Goal: Information Seeking & Learning: Learn about a topic

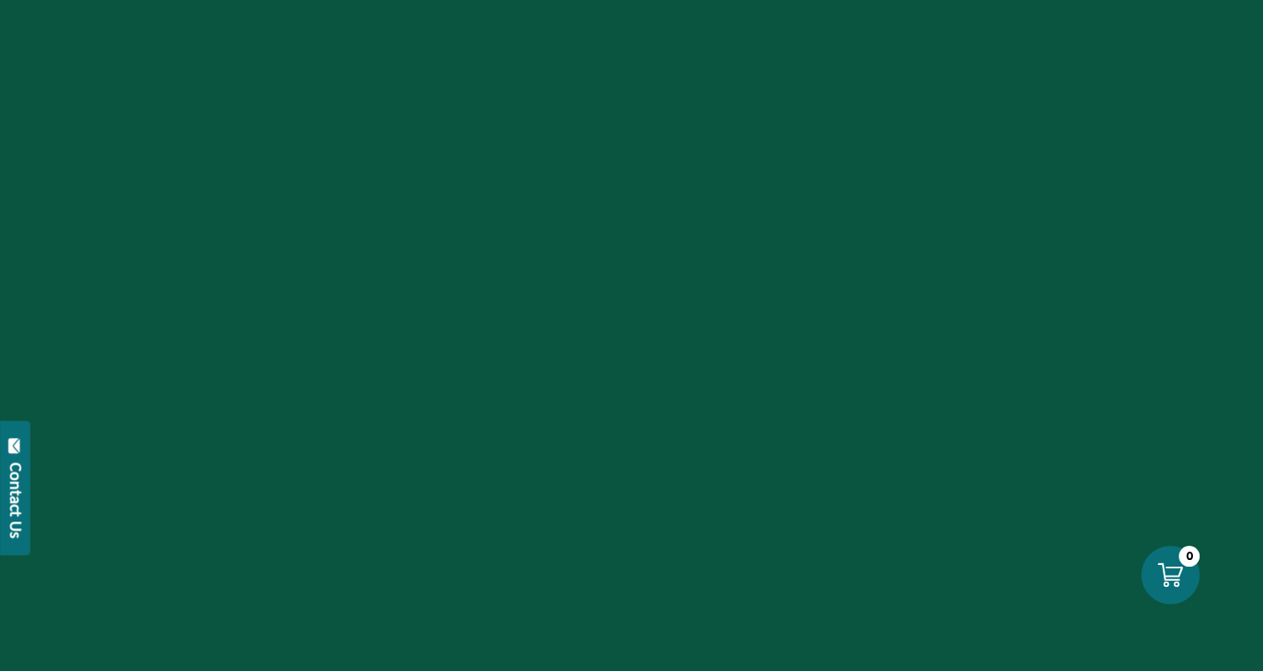
scroll to position [1586, 0]
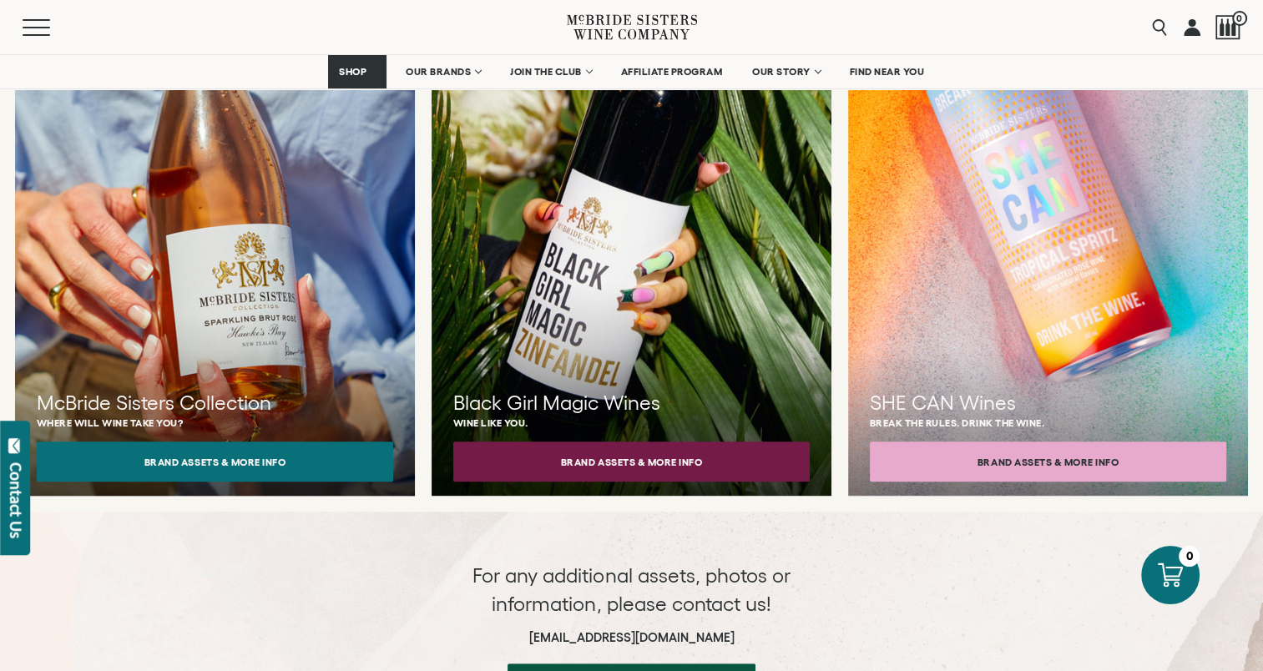
click at [342, 389] on h3 "McBride Sisters Collection" at bounding box center [215, 403] width 357 height 28
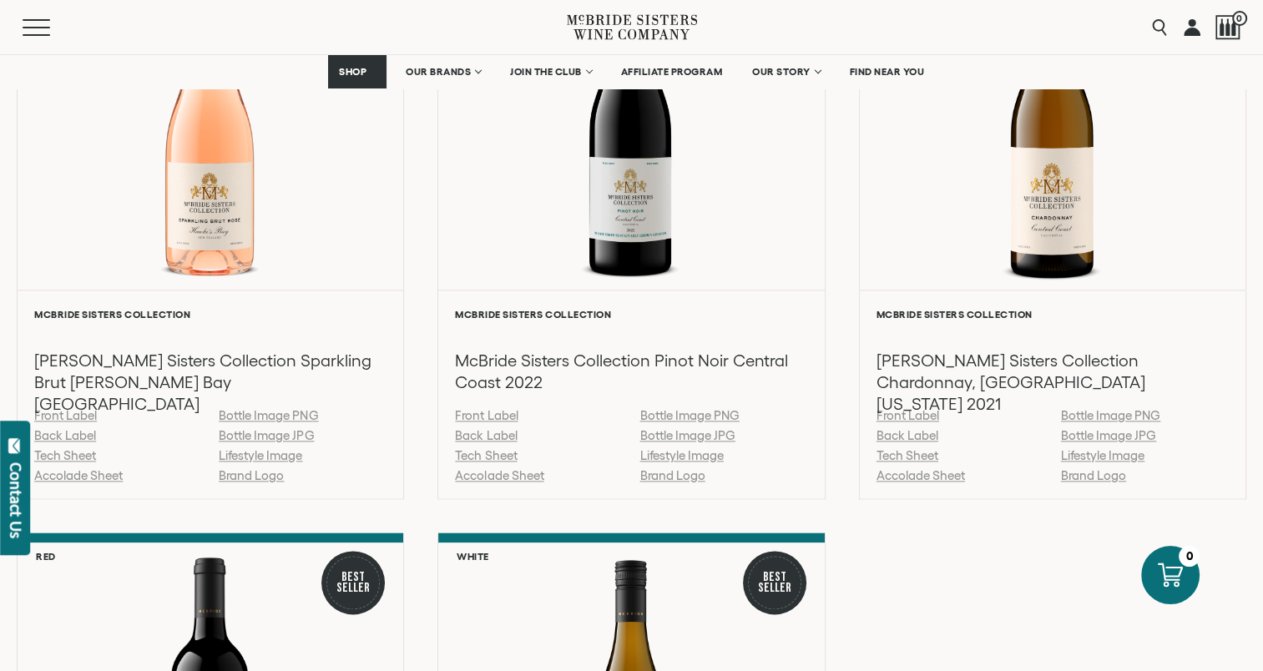
scroll to position [1920, 0]
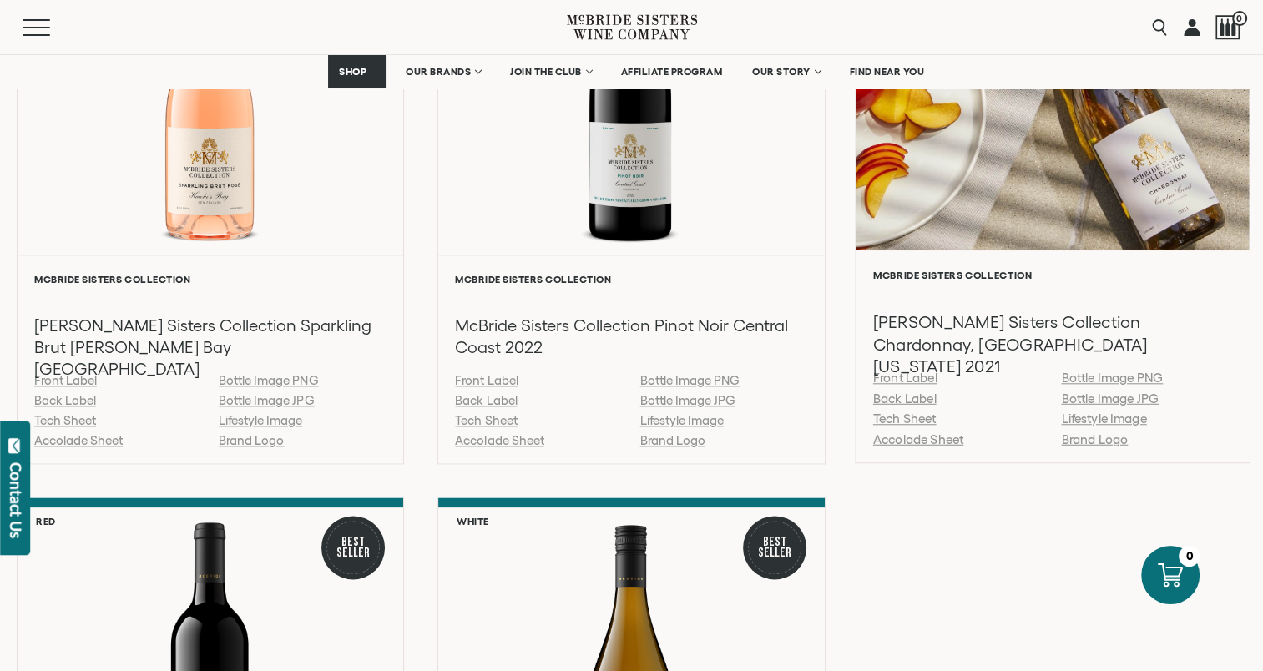
click at [922, 393] on link "Back Label" at bounding box center [904, 398] width 63 height 14
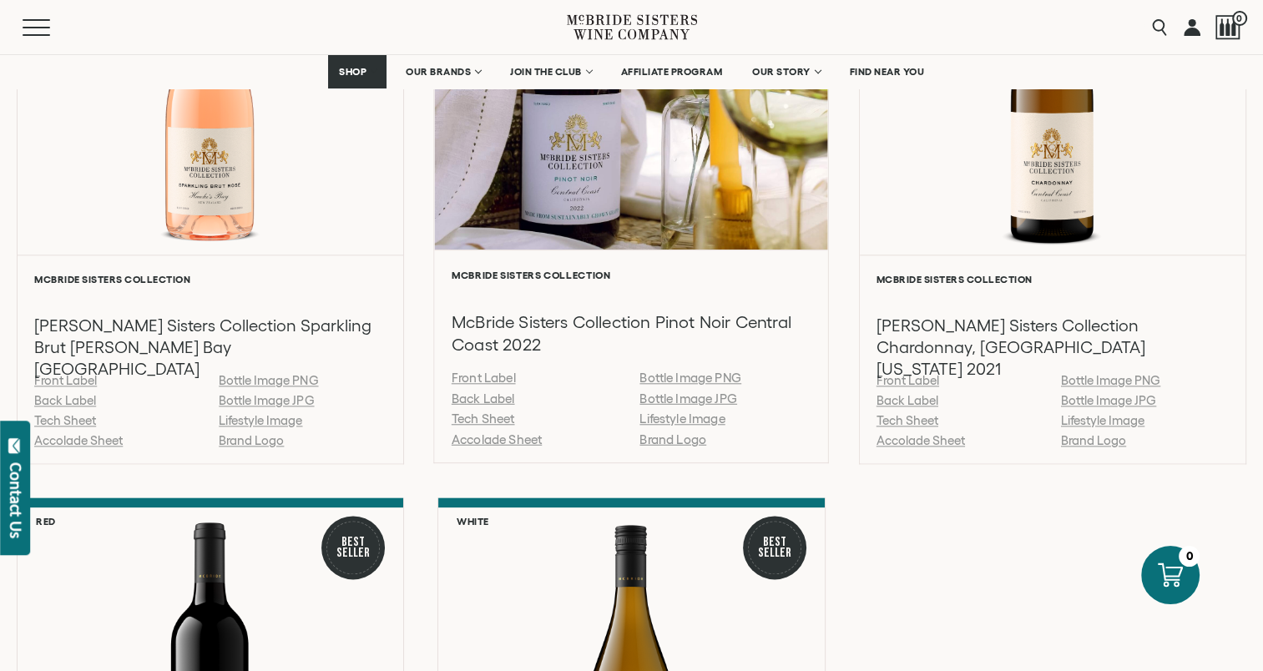
drag, startPoint x: 474, startPoint y: 395, endPoint x: 503, endPoint y: 401, distance: 29.0
click at [474, 395] on link "Back Label" at bounding box center [483, 398] width 63 height 14
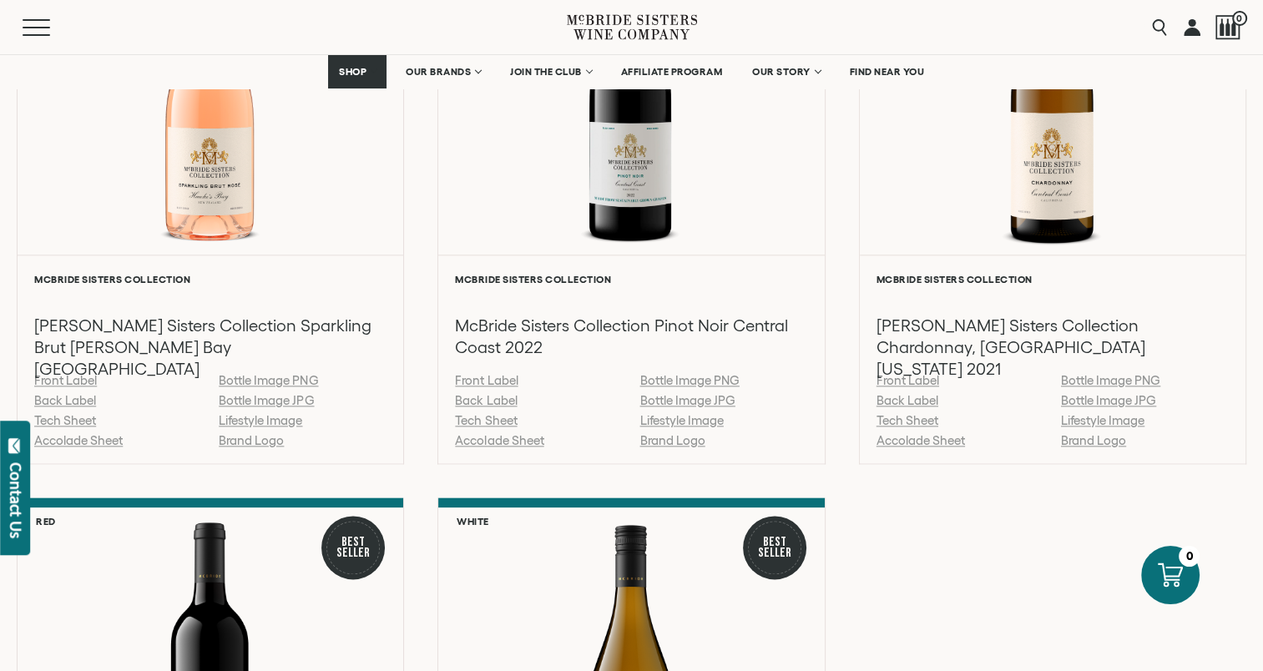
click at [955, 521] on div "Pink 92 Points McBride Sisters Collection McBride Sisters Collection Sparkling …" at bounding box center [632, 489] width 1230 height 1187
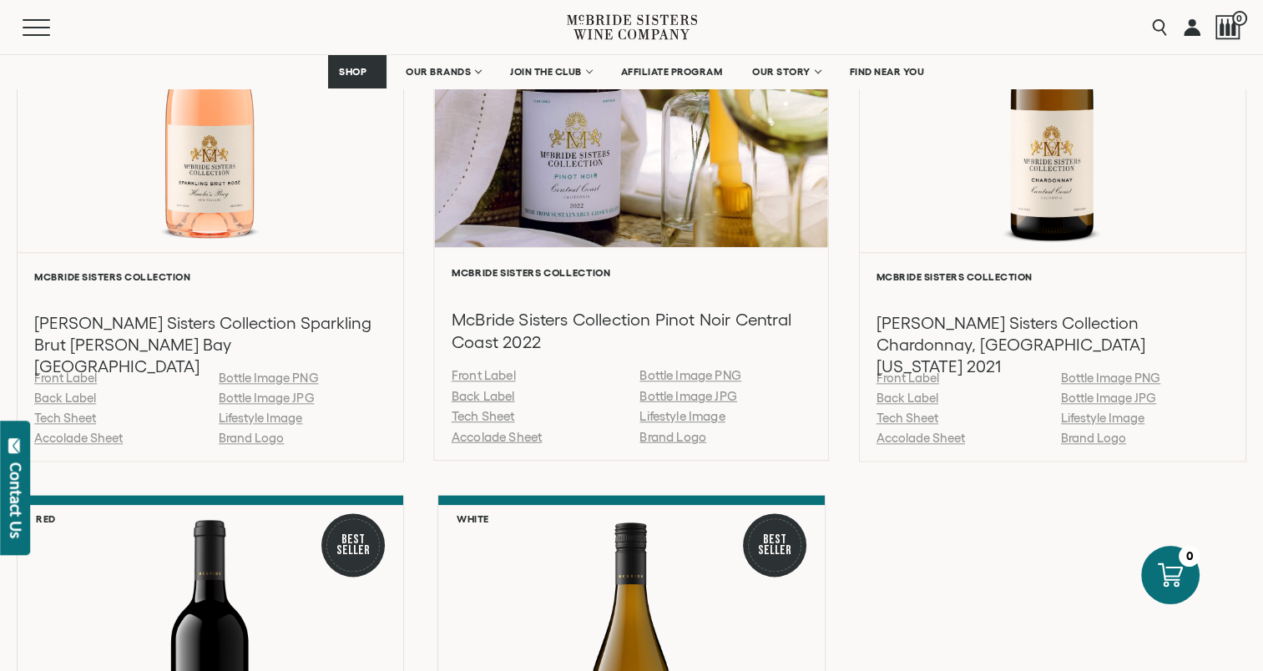
scroll to position [1837, 0]
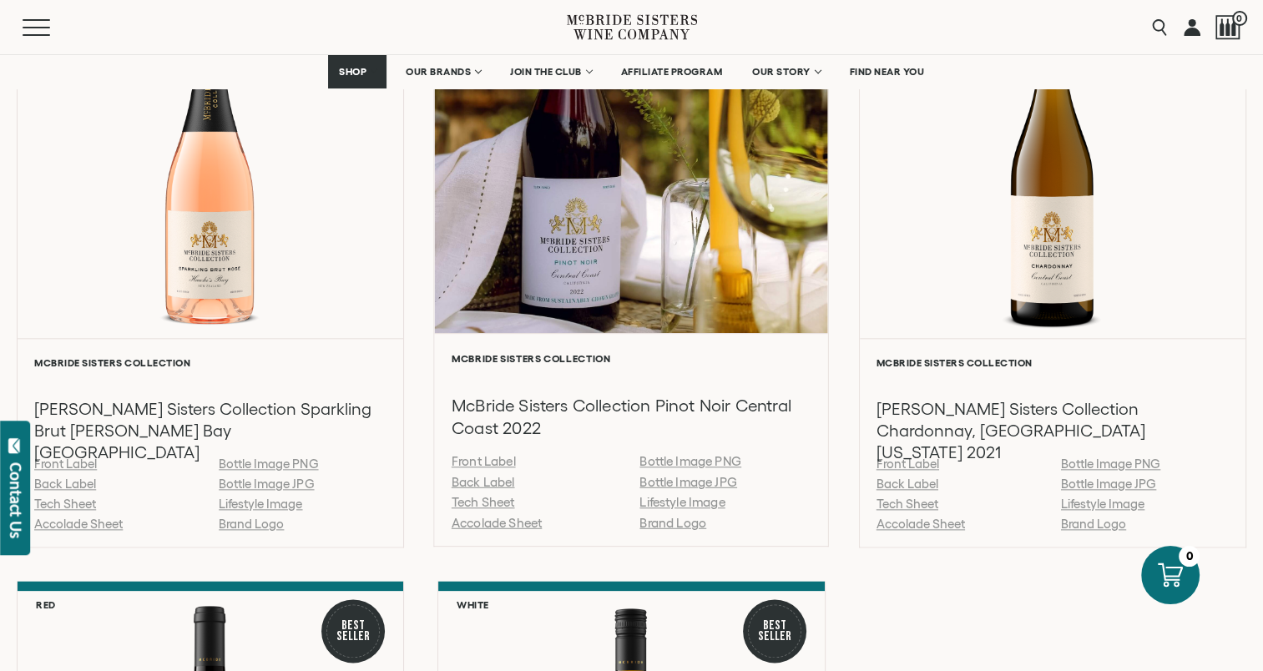
click at [473, 481] on link "Back Label" at bounding box center [483, 481] width 63 height 14
